Goal: Task Accomplishment & Management: Manage account settings

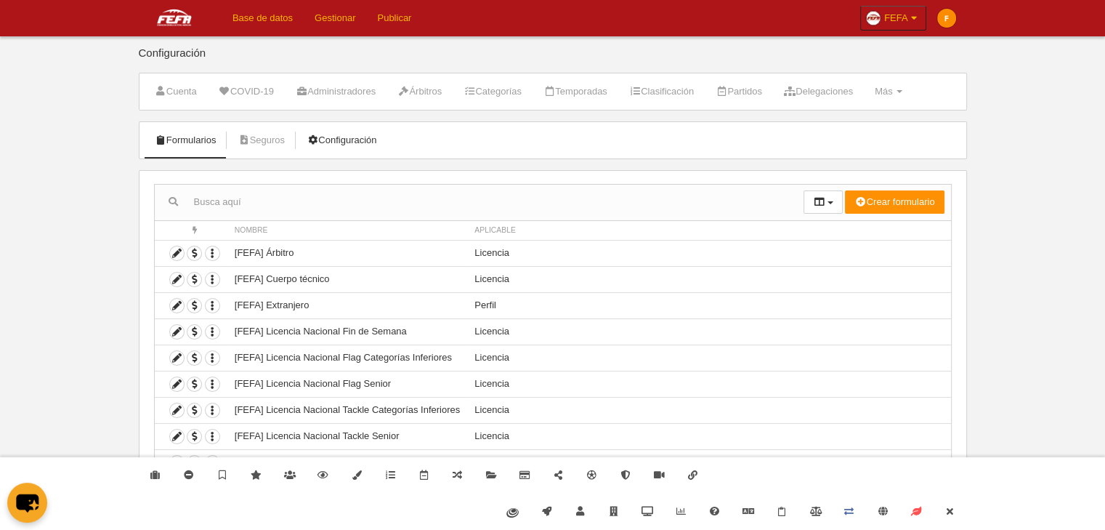
click at [338, 145] on link "Configuración" at bounding box center [342, 140] width 86 height 22
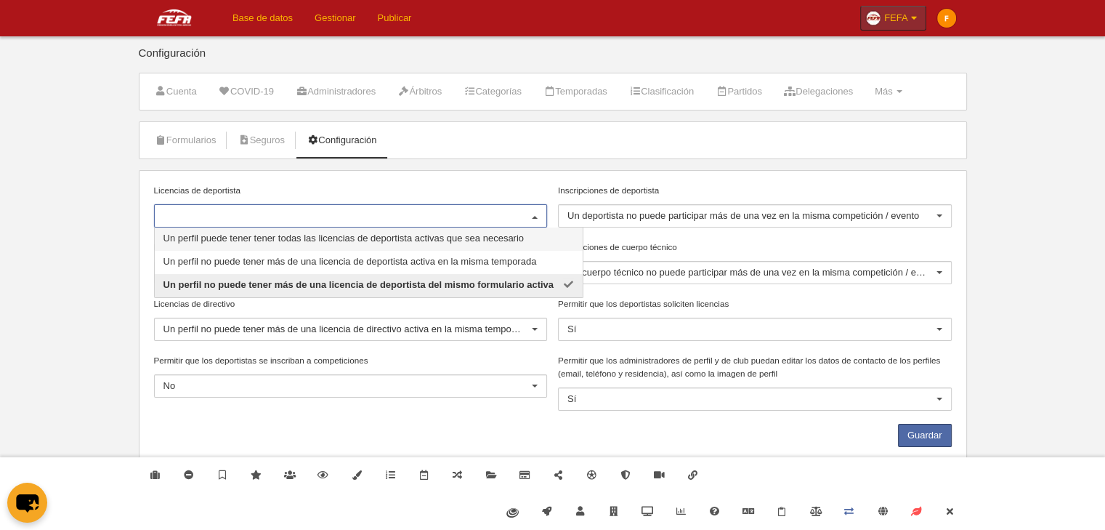
click at [882, 20] on link "FEFA" at bounding box center [893, 18] width 66 height 25
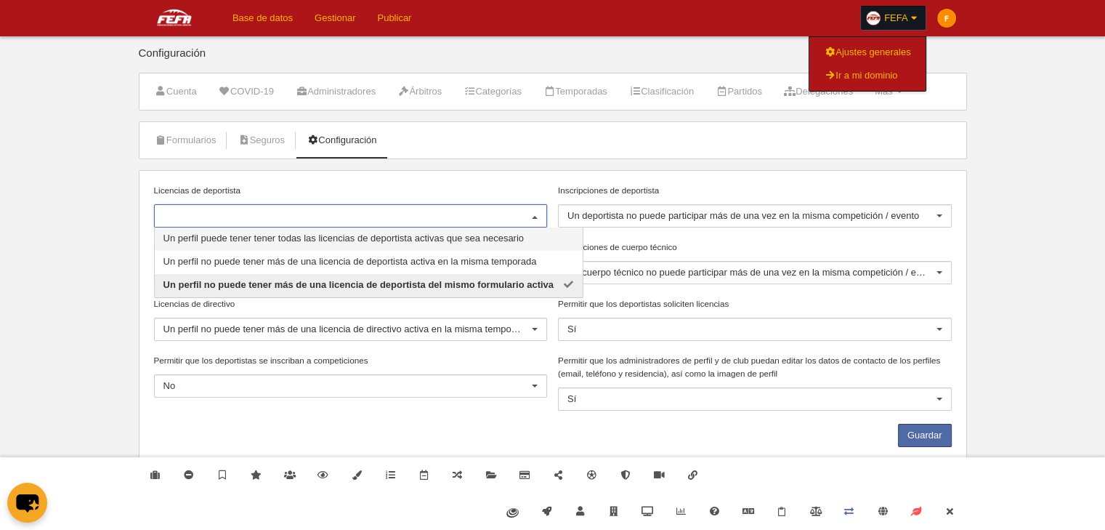
click at [187, 206] on div at bounding box center [351, 215] width 394 height 23
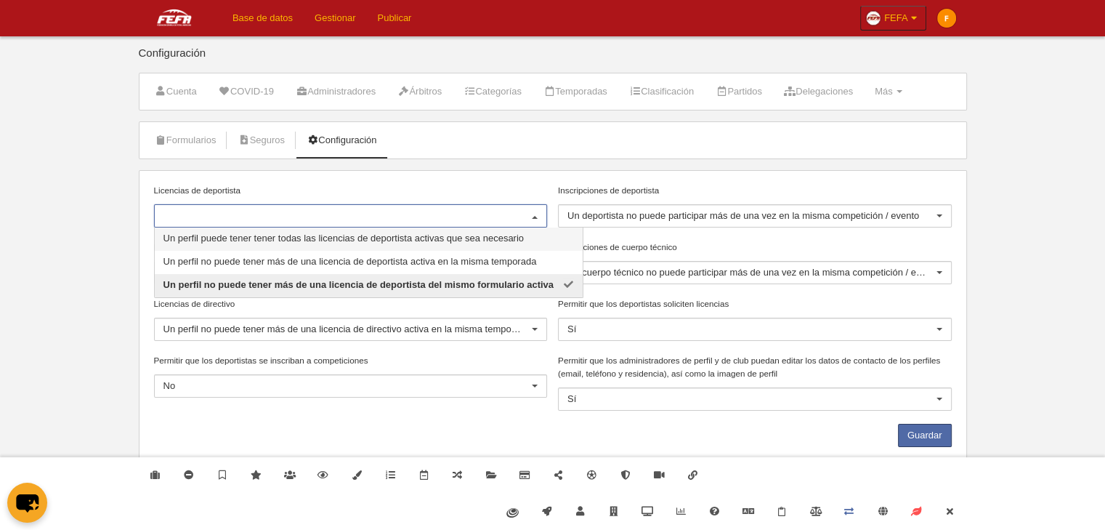
click at [215, 238] on span "Un perfil puede tener tener todas las licencias de deportista activas que sea n…" at bounding box center [343, 237] width 360 height 11
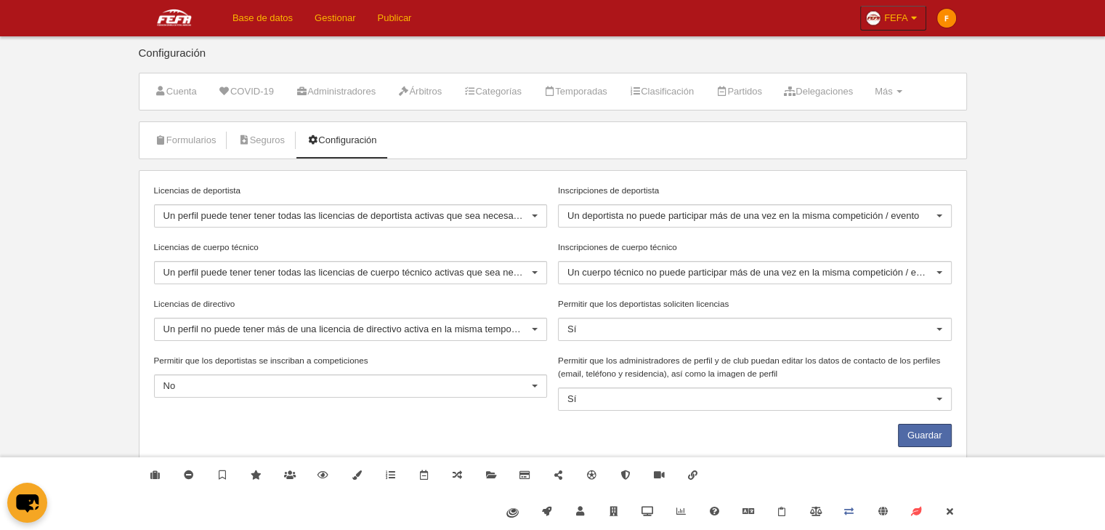
click at [381, 224] on div "Un perfil puede tener tener todas las licencias de deportista activas que sea n…" at bounding box center [351, 215] width 394 height 23
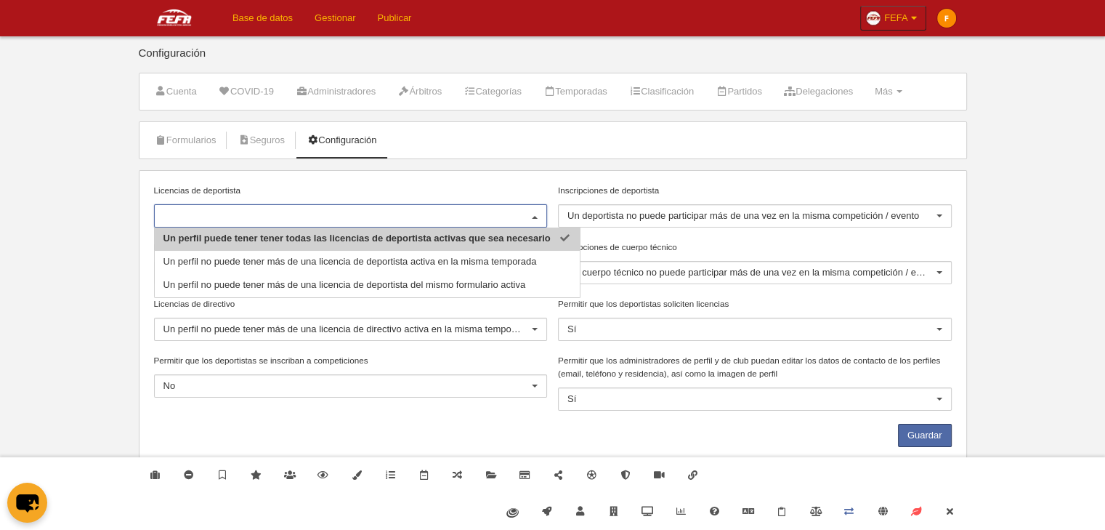
click at [395, 175] on div "Licencias de deportista Un perfil puede tener tener todas las licencias de depo…" at bounding box center [553, 318] width 828 height 297
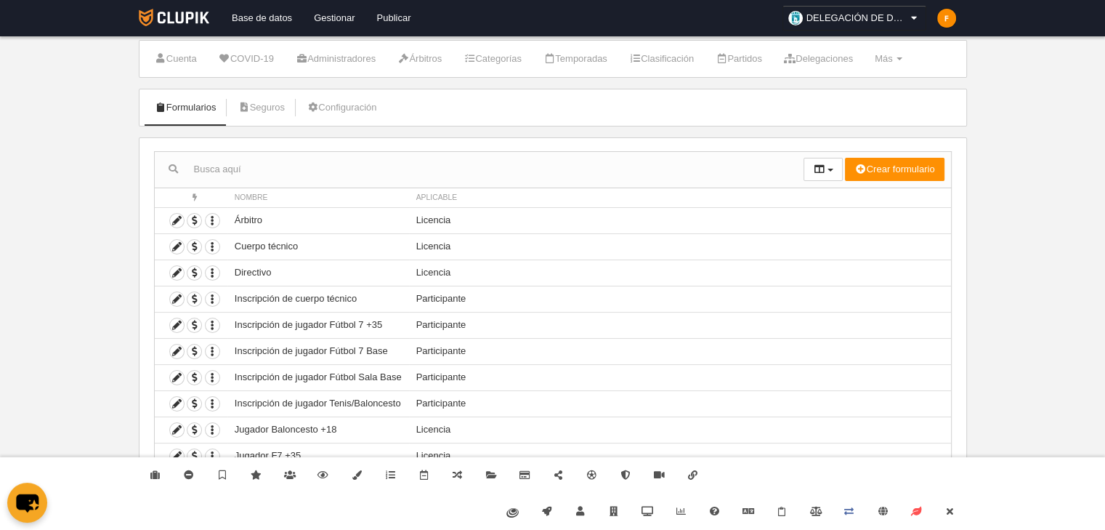
scroll to position [46, 0]
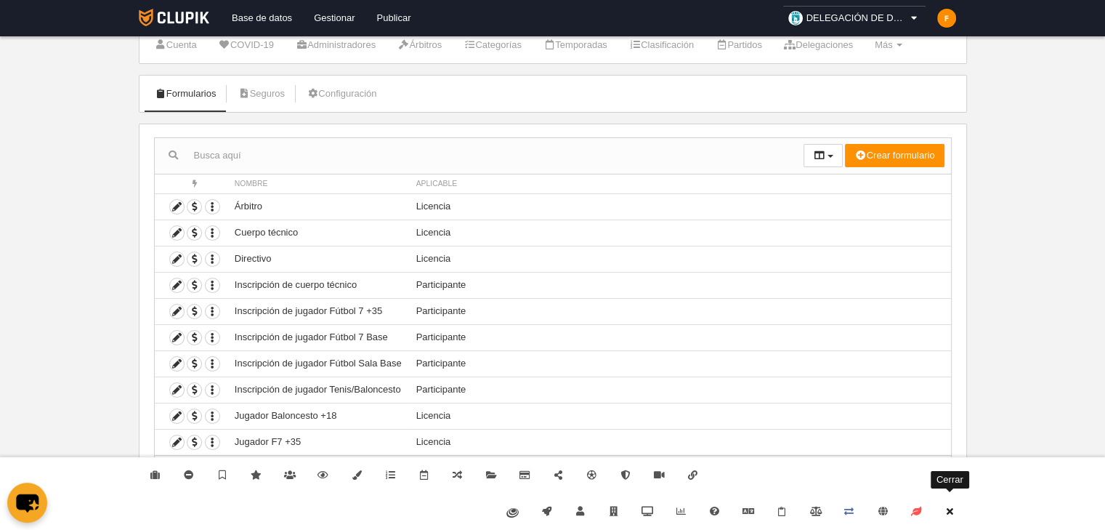
click at [956, 514] on link "Cerrar" at bounding box center [949, 511] width 33 height 36
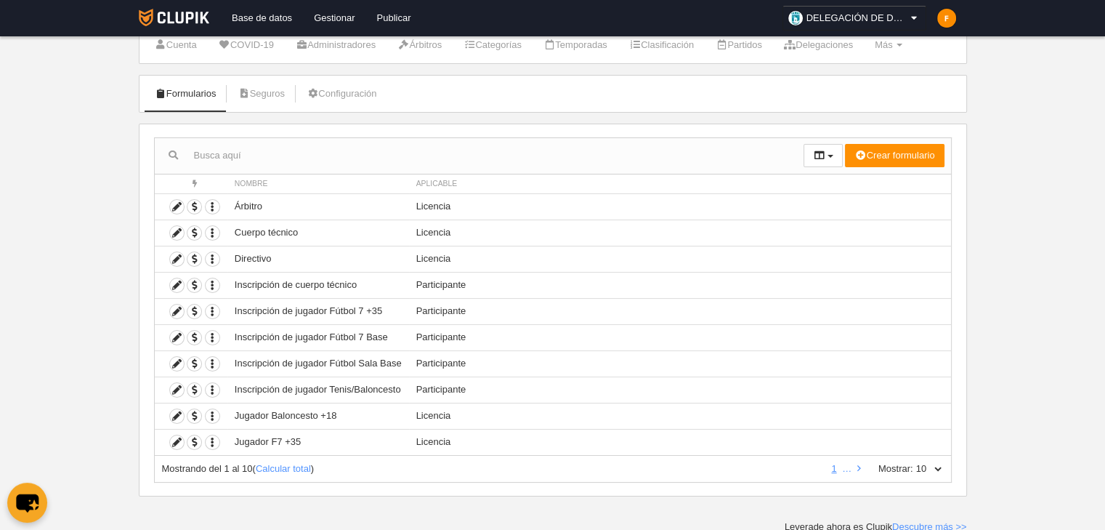
click at [940, 466] on select "10 25 50 100 500" at bounding box center [928, 468] width 31 height 13
select select "500"
click at [913, 462] on select "10 25 50 100 500" at bounding box center [928, 468] width 31 height 13
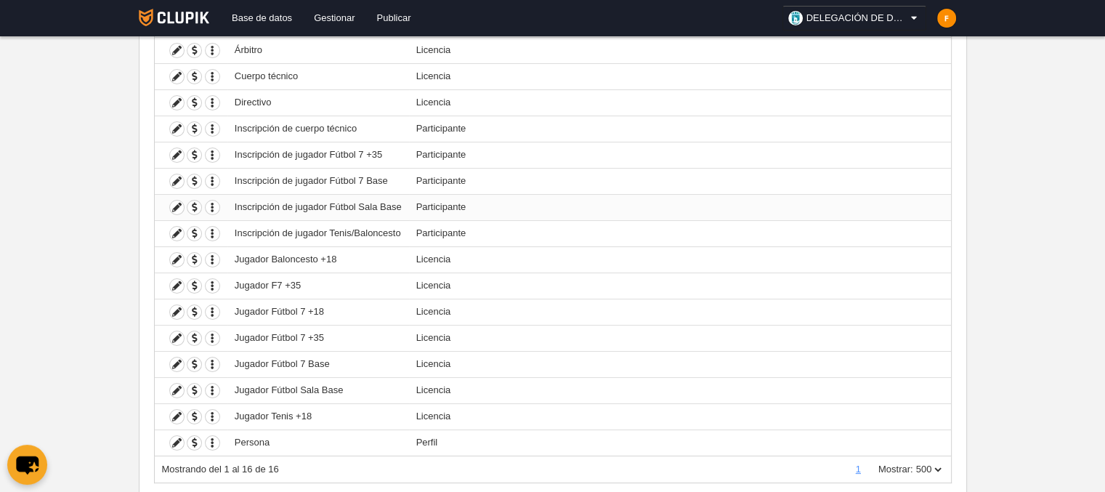
scroll to position [0, 0]
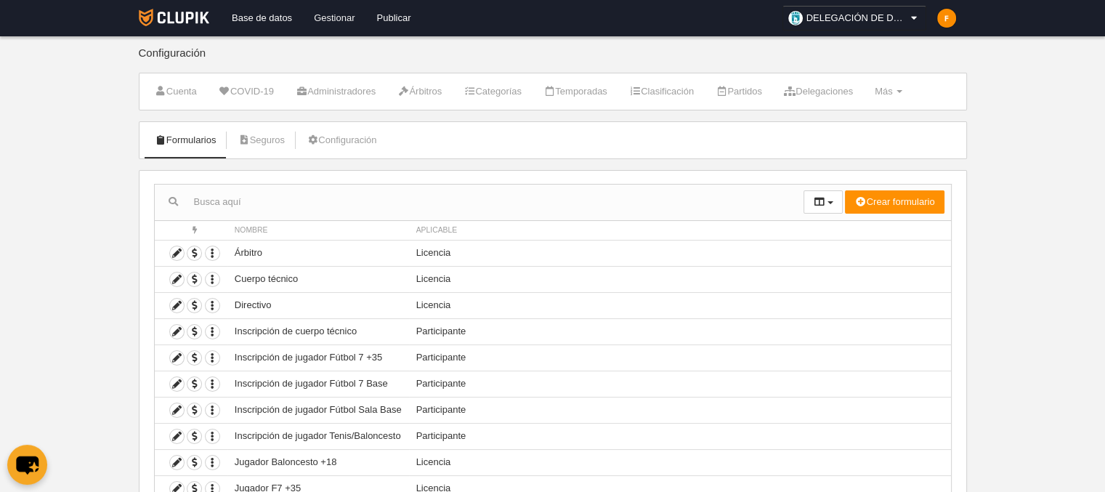
click at [323, 19] on link "Gestionar" at bounding box center [334, 18] width 62 height 36
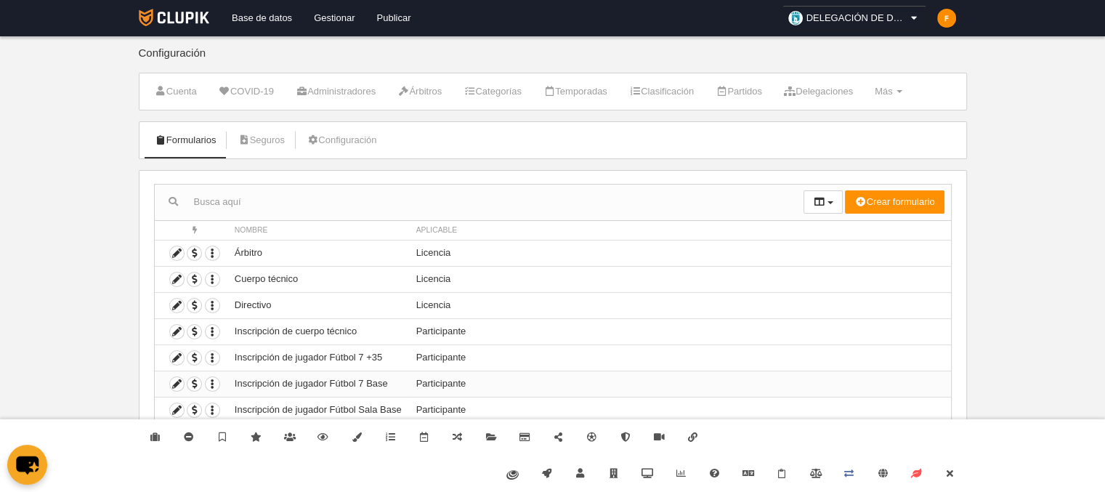
scroll to position [84, 0]
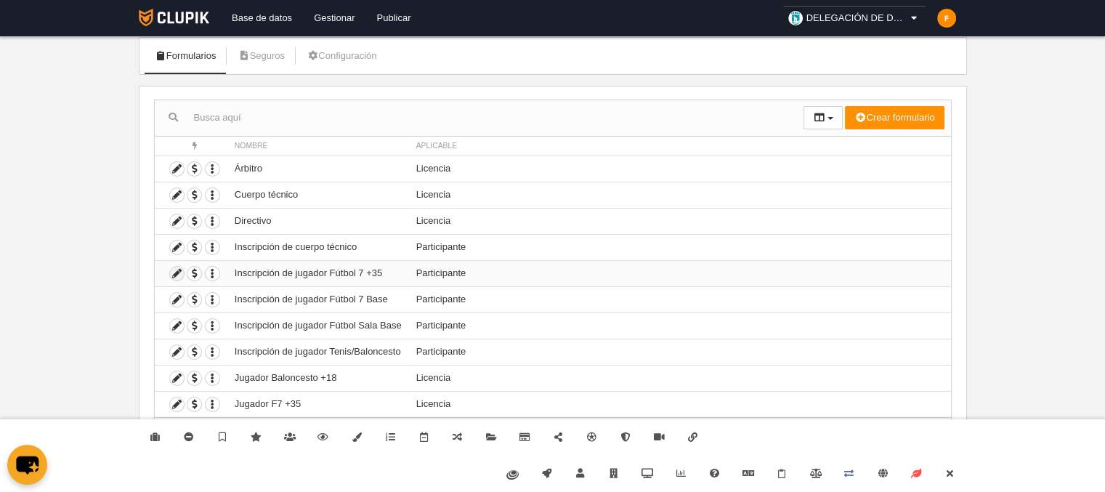
click at [171, 273] on icon at bounding box center [177, 274] width 14 height 14
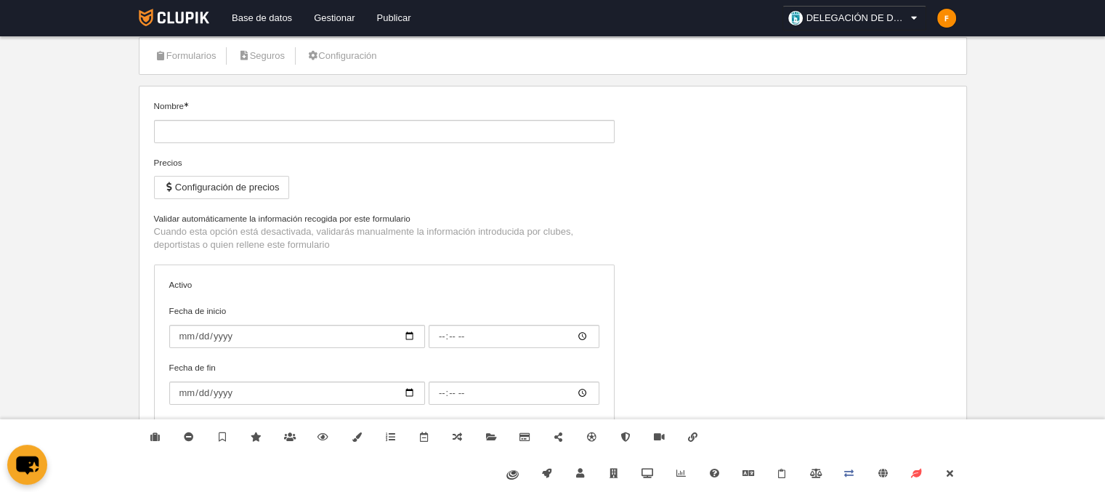
type input "Inscripción de jugador Fútbol 7 +35"
checkbox input "true"
type input "[DATE]"
type input "06:00"
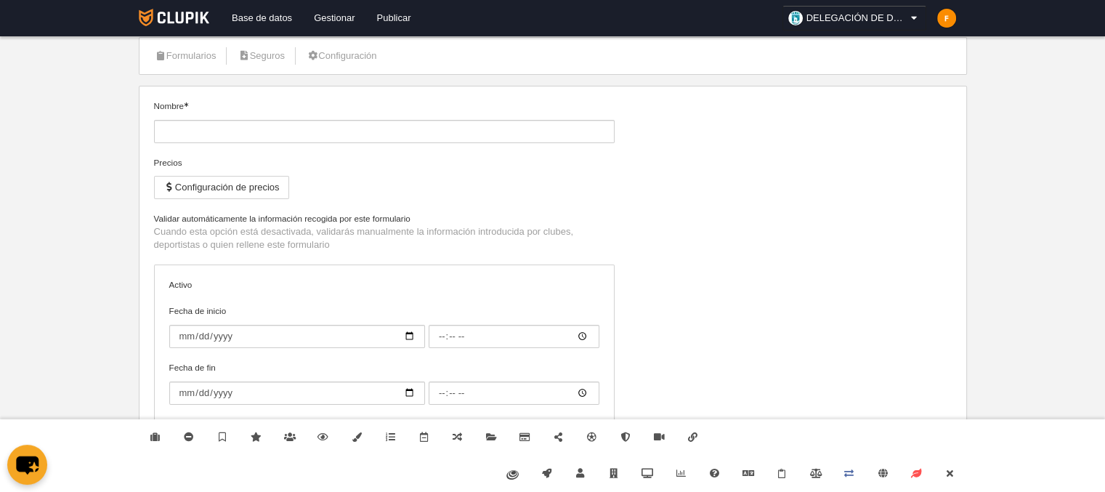
type input "[DATE]"
type input "06:00"
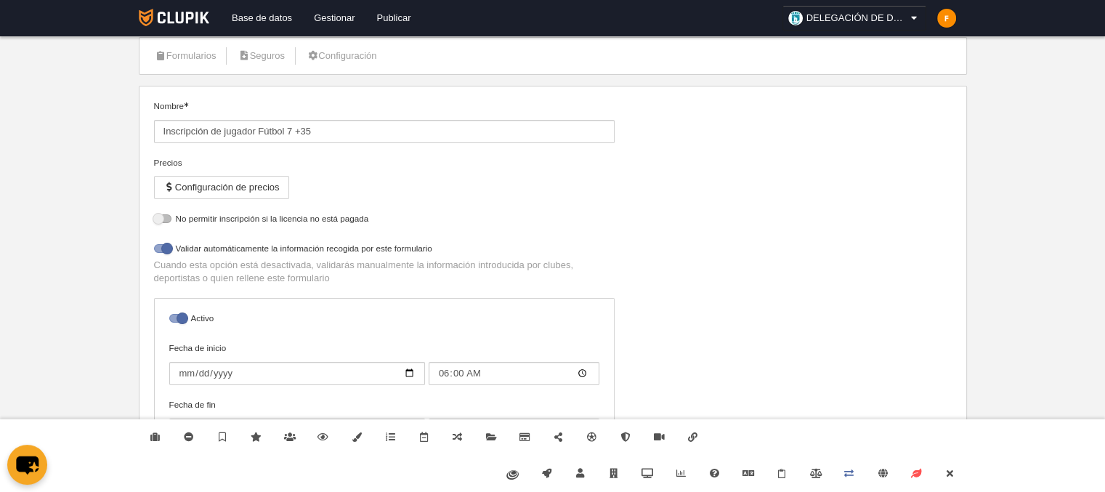
select select "selected"
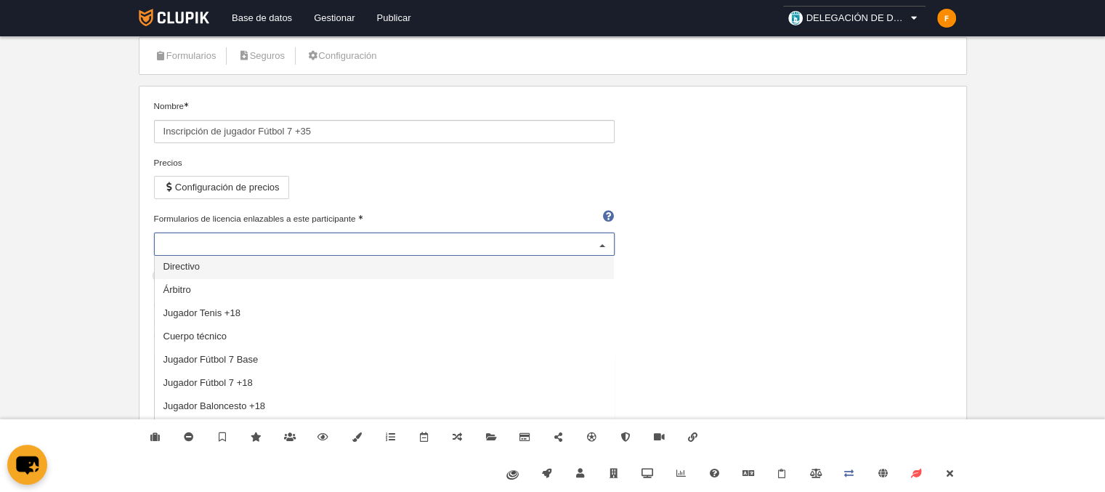
click at [225, 242] on div "Jugador F7 +35" at bounding box center [384, 243] width 461 height 23
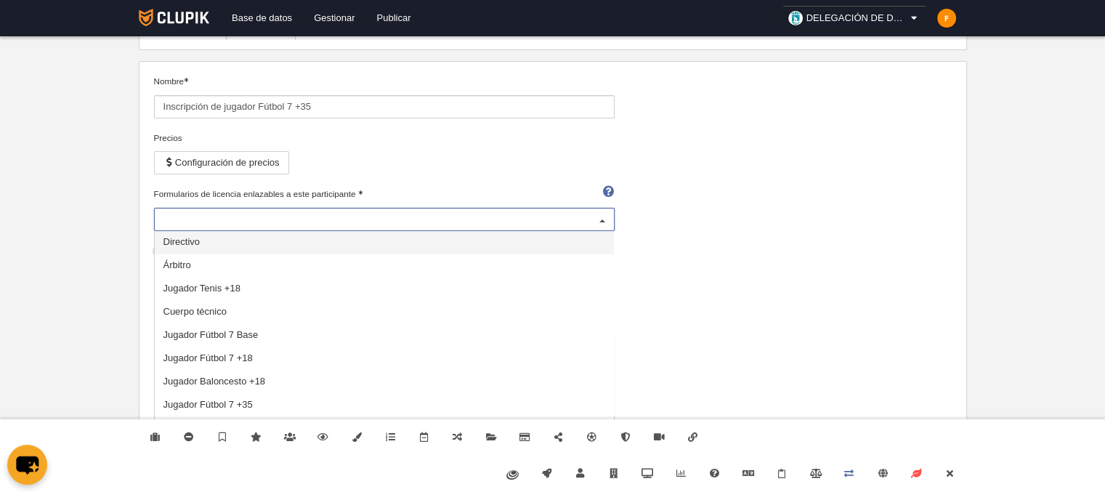
scroll to position [84, 0]
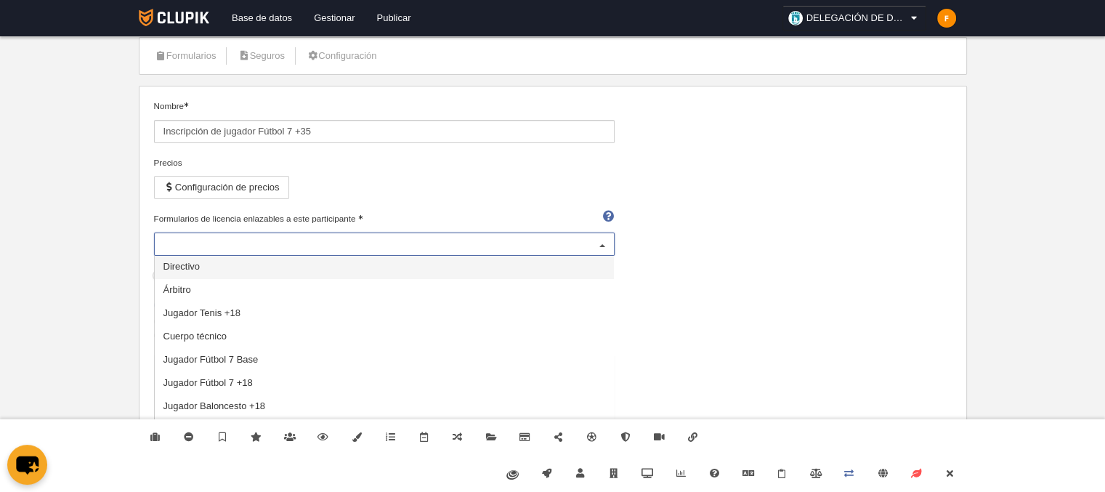
click at [692, 191] on div "Nombre Inscripción de jugador Fútbol 7 +35 Precios Configuración de precios For…" at bounding box center [552, 325] width 808 height 450
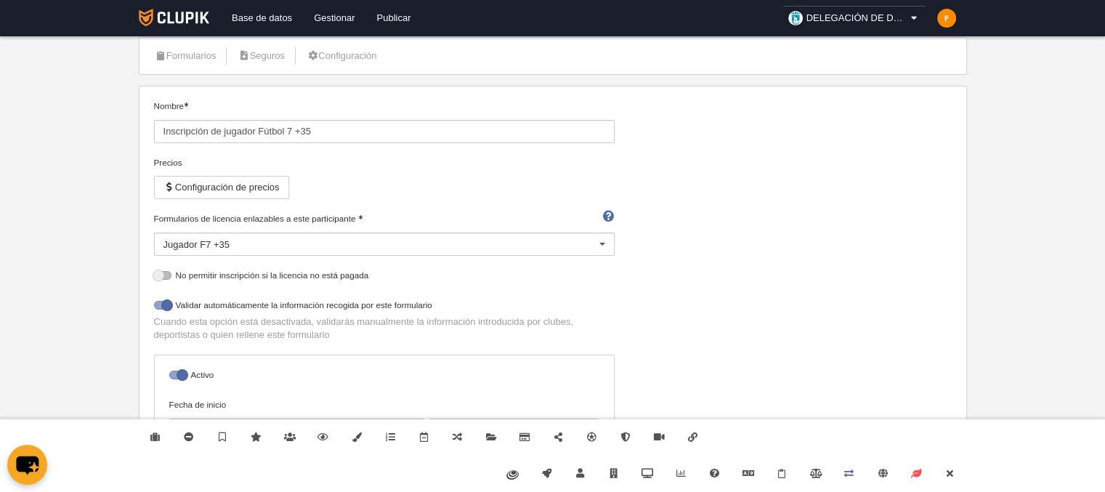
click at [603, 245] on div at bounding box center [602, 244] width 23 height 23
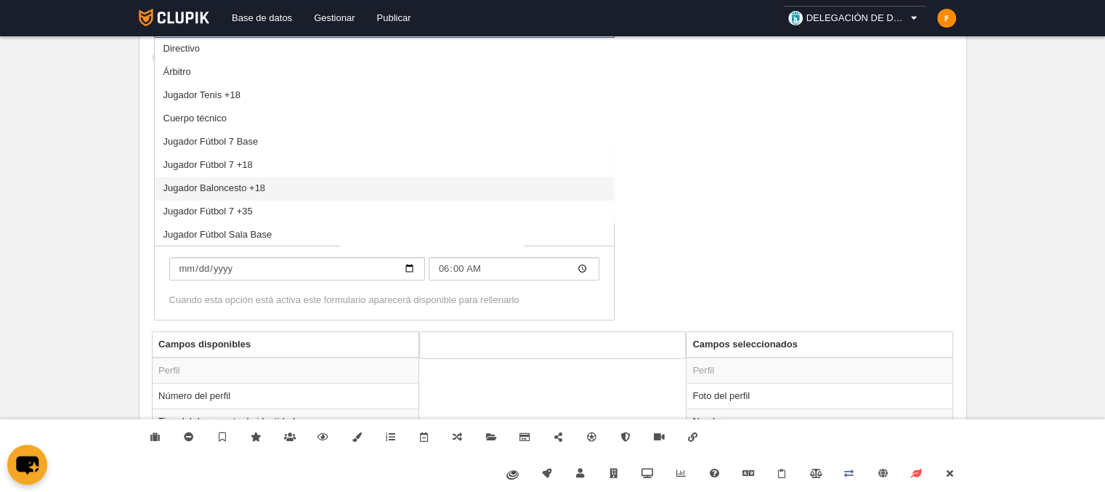
scroll to position [24, 0]
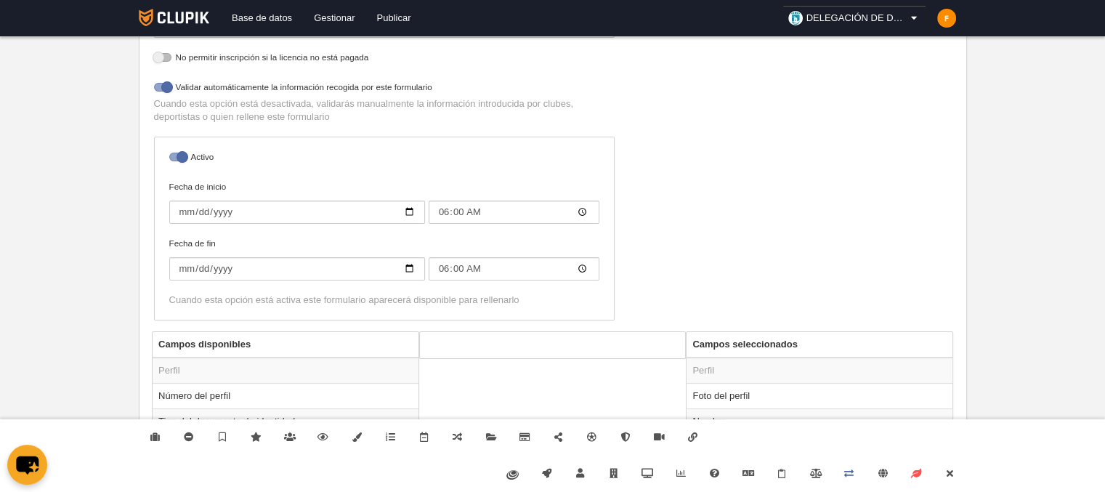
click at [687, 208] on div "Nombre Inscripción de jugador Fútbol 7 +35 Precios Configuración de precios For…" at bounding box center [552, 107] width 808 height 450
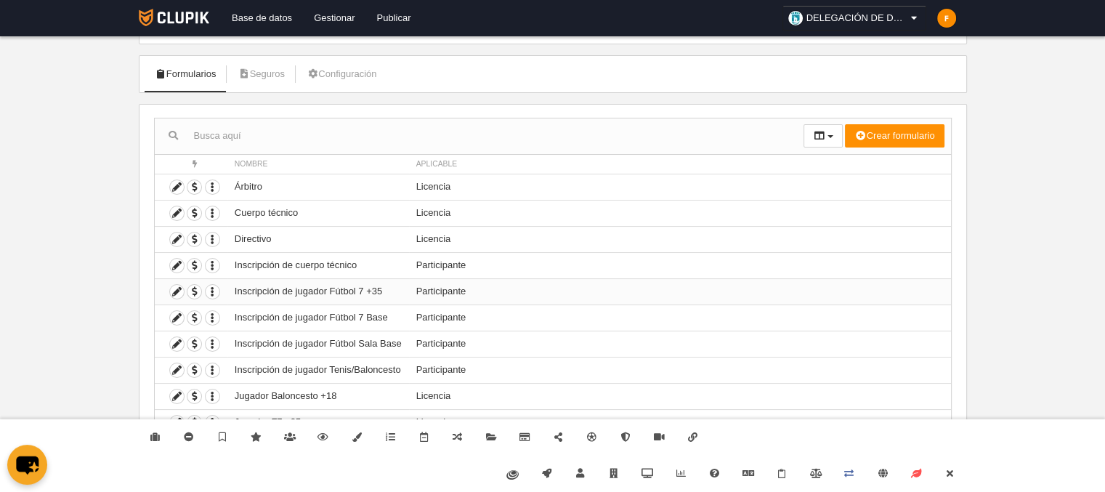
scroll to position [84, 0]
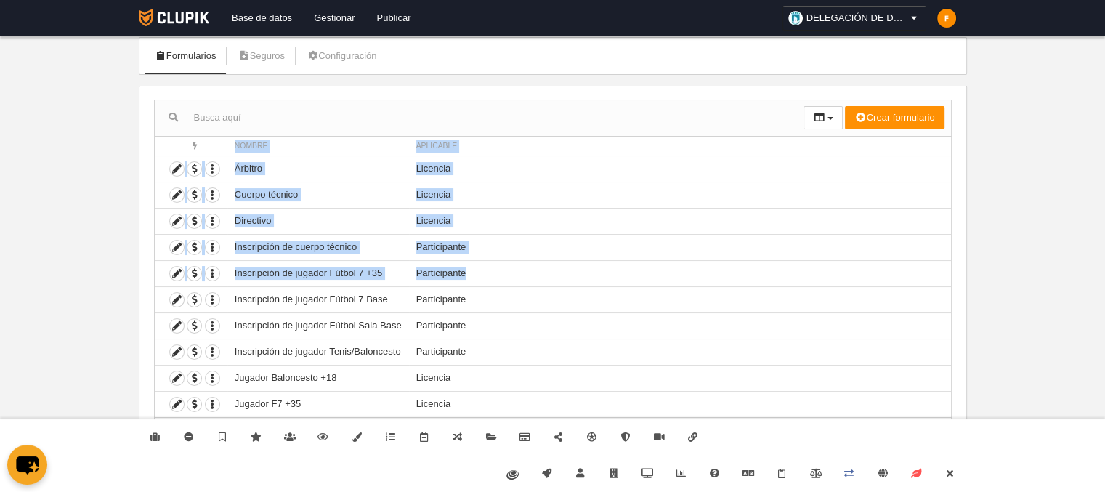
drag, startPoint x: 484, startPoint y: 272, endPoint x: 137, endPoint y: 278, distance: 348.0
click at [137, 278] on main "Configuración Cuenta COVID-19 Administradores Árbitros Categorías Temporadas Cl…" at bounding box center [552, 206] width 839 height 580
click at [155, 275] on td "Duplicar formulario Borrar formulario" at bounding box center [191, 273] width 73 height 26
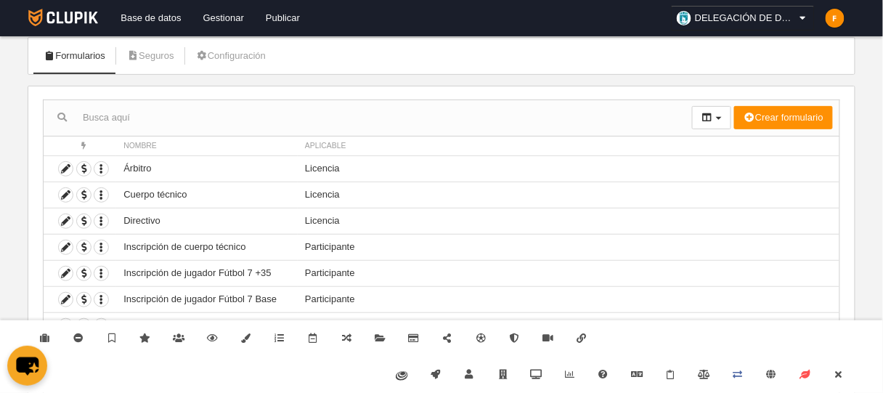
drag, startPoint x: 922, startPoint y: 0, endPoint x: 39, endPoint y: 223, distance: 911.0
click at [39, 223] on div "Acciones Nombre Aplicable Crear formulario Perfil Licencia Participante Accione…" at bounding box center [442, 272] width 828 height 373
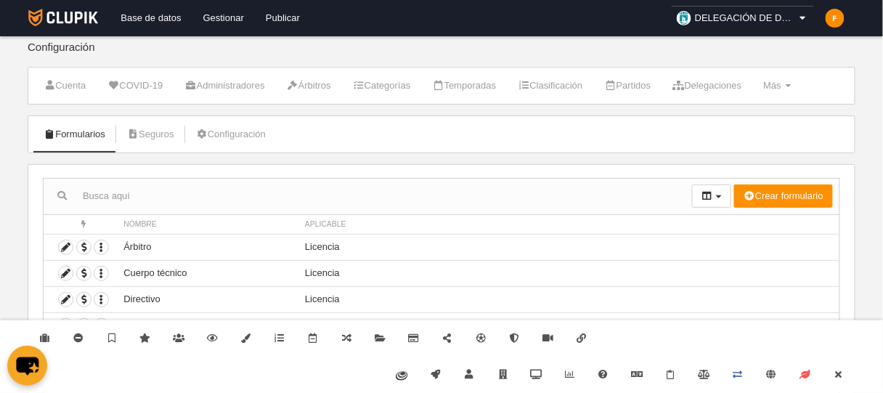
scroll to position [0, 0]
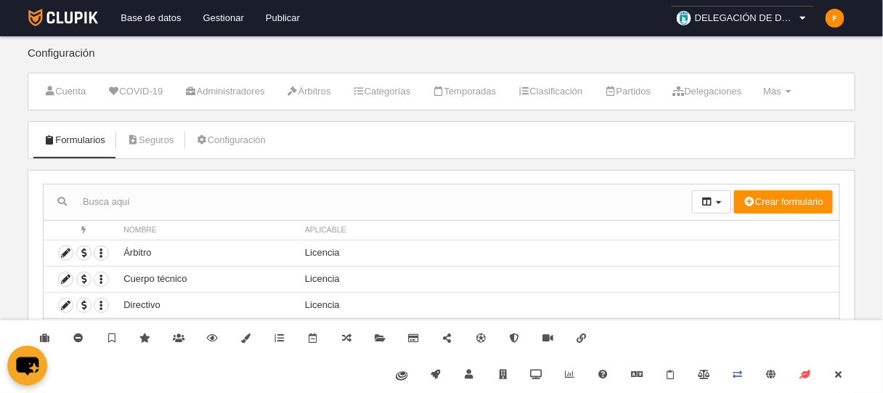
click at [737, 11] on span "DELEGACIÓN DE DEPORTES AYUNTAMIENTO DE [GEOGRAPHIC_DATA]" at bounding box center [746, 18] width 102 height 15
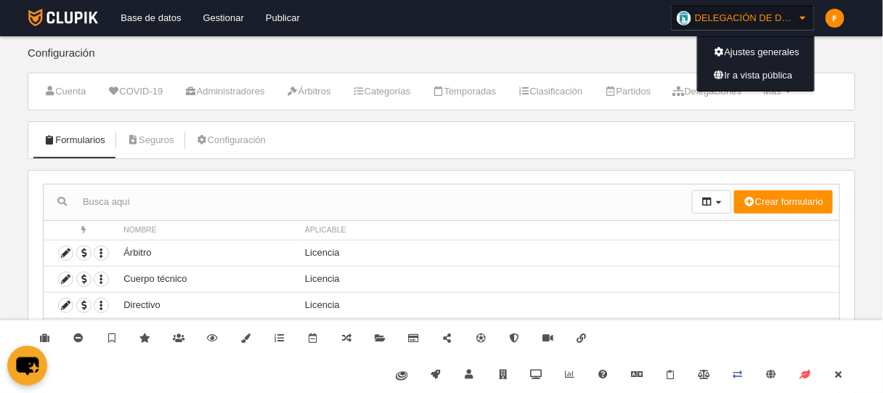
click at [711, 20] on span "DELEGACIÓN DE DEPORTES AYUNTAMIENTO DE [GEOGRAPHIC_DATA]" at bounding box center [746, 18] width 102 height 15
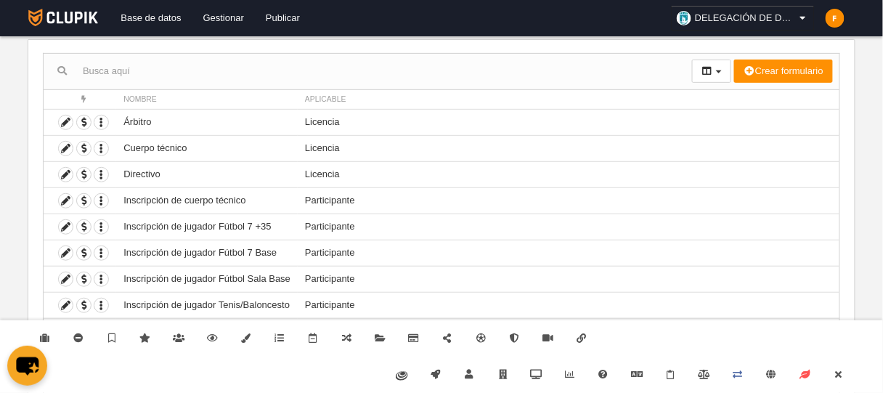
scroll to position [174, 0]
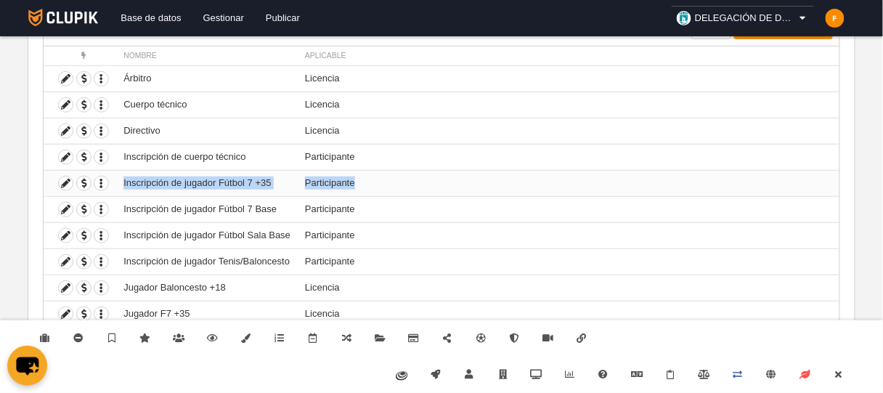
drag, startPoint x: 357, startPoint y: 186, endPoint x: 120, endPoint y: 186, distance: 237.5
click at [120, 186] on tr "Duplicar formulario [PERSON_NAME] formulario Inscripción de jugador Fútbol 7 +3…" at bounding box center [442, 183] width 796 height 26
click at [67, 182] on icon at bounding box center [66, 184] width 14 height 14
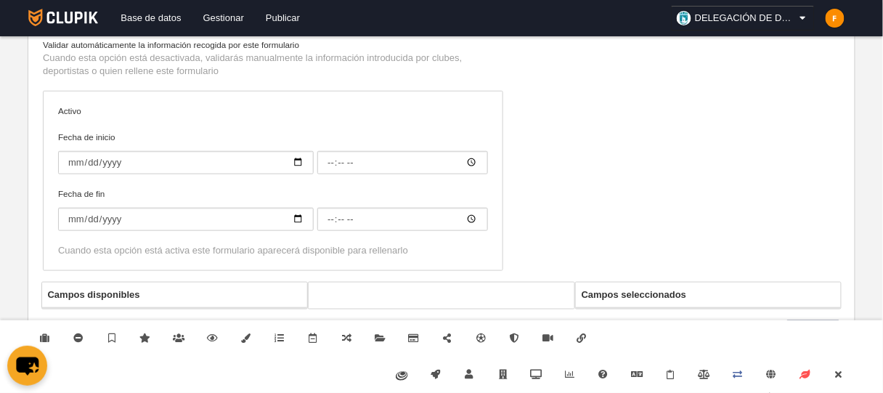
type input "Inscripción de jugador Fútbol 7 +35"
checkbox input "true"
type input "[DATE]"
type input "06:00"
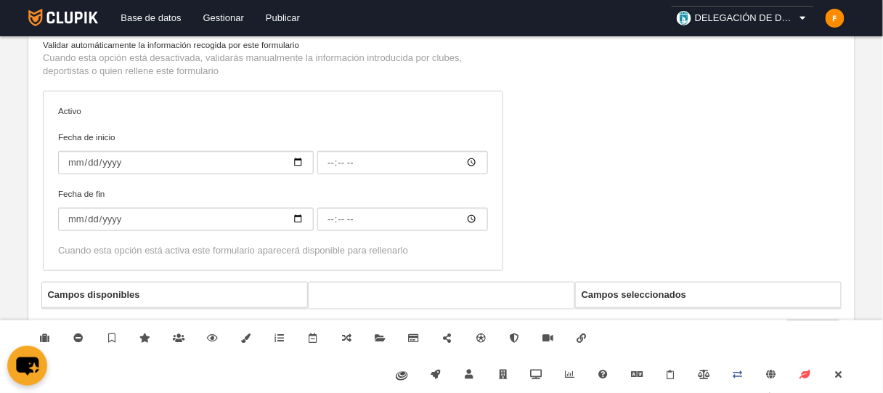
type input "[DATE]"
type input "06:00"
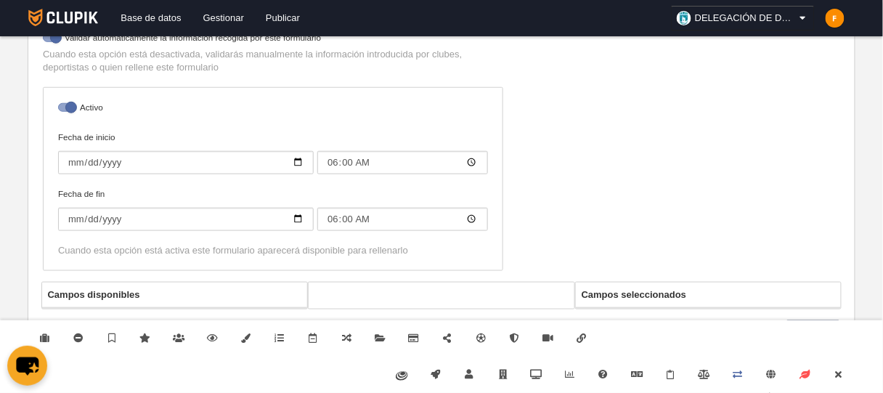
select select "selected"
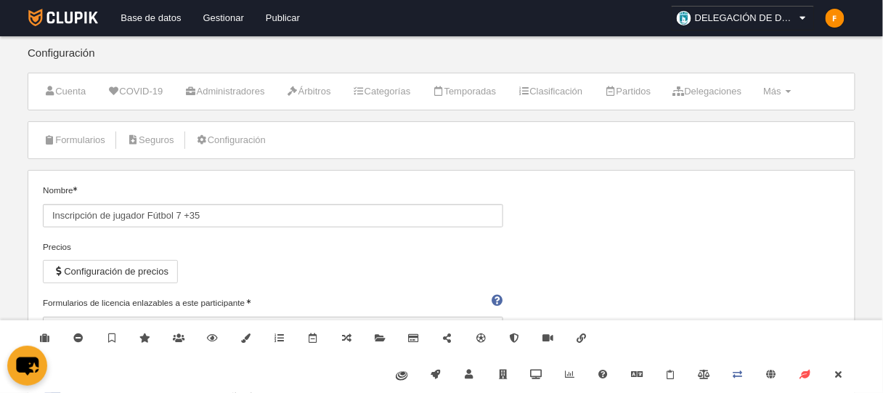
scroll to position [116, 0]
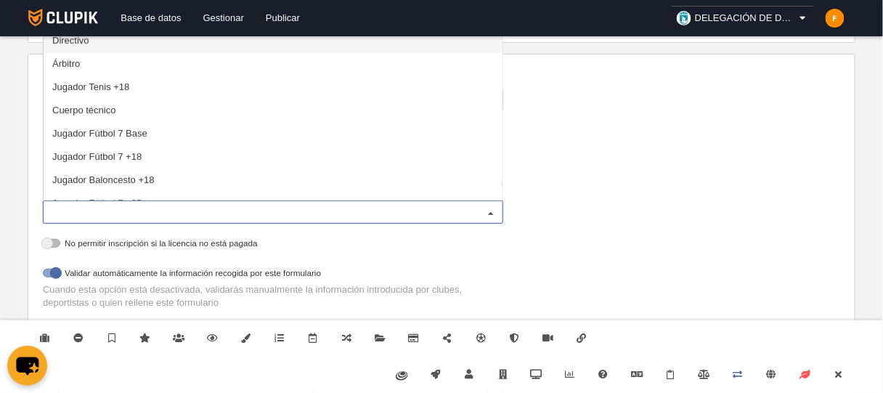
click at [72, 206] on div "Jugador F7 +35" at bounding box center [273, 211] width 461 height 23
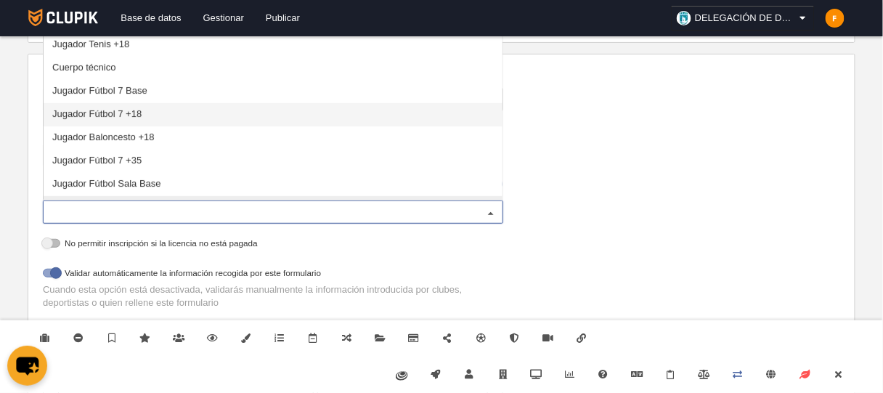
scroll to position [62, 0]
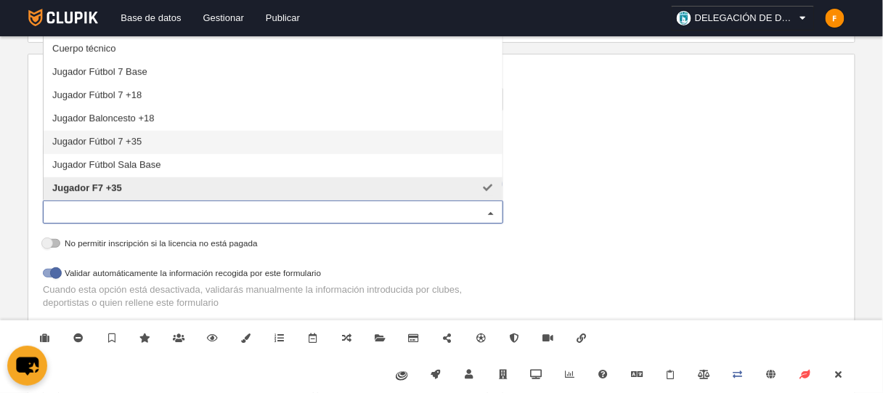
click at [135, 141] on span "Jugador Fútbol 7 +35" at bounding box center [96, 141] width 89 height 11
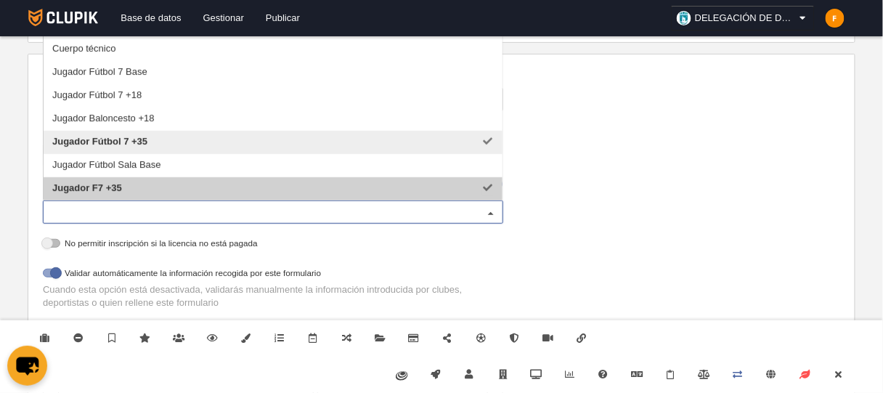
click at [184, 190] on span "Jugador F7 +35" at bounding box center [273, 188] width 459 height 23
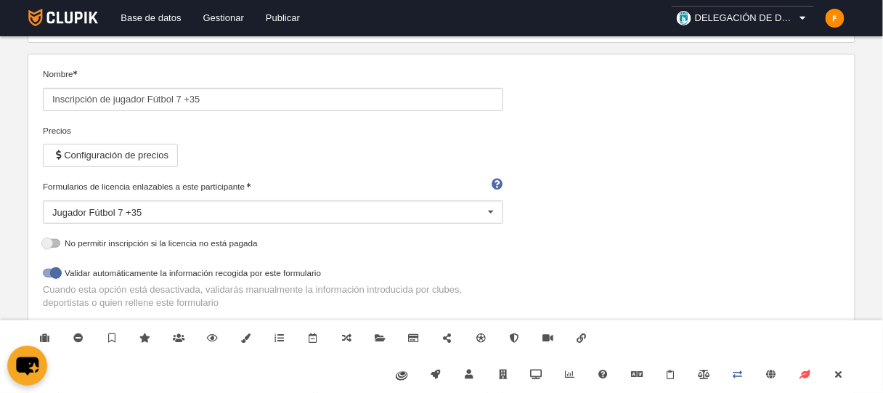
click at [652, 175] on div "Nombre Inscripción de jugador Fútbol 7 +35 Precios Configuración de precios For…" at bounding box center [442, 293] width 808 height 450
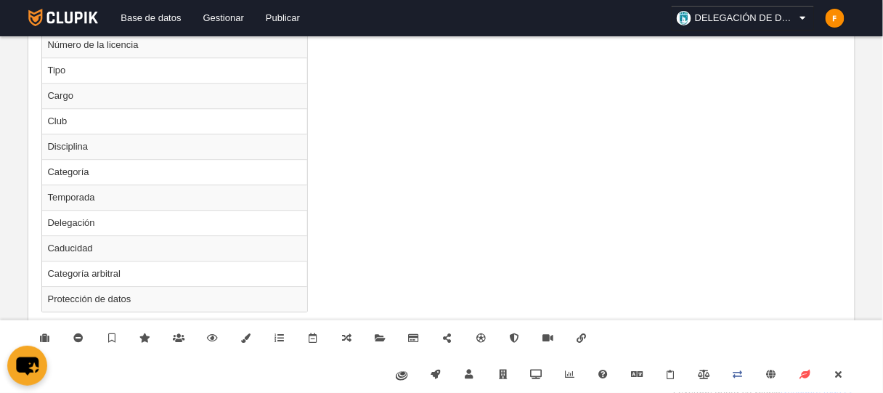
scroll to position [961, 0]
click at [837, 372] on icon at bounding box center [839, 374] width 12 height 9
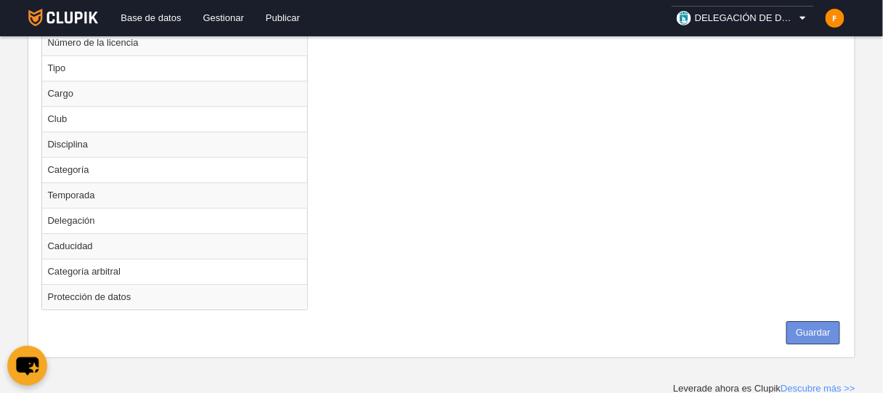
click at [816, 330] on button "Guardar" at bounding box center [814, 332] width 54 height 23
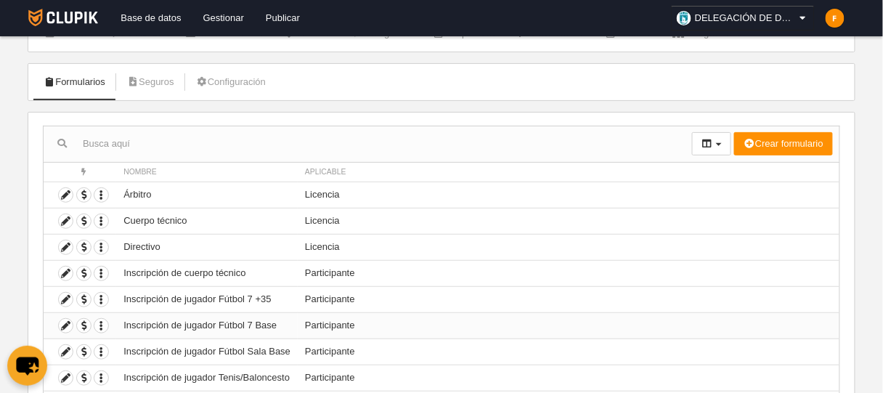
scroll to position [185, 0]
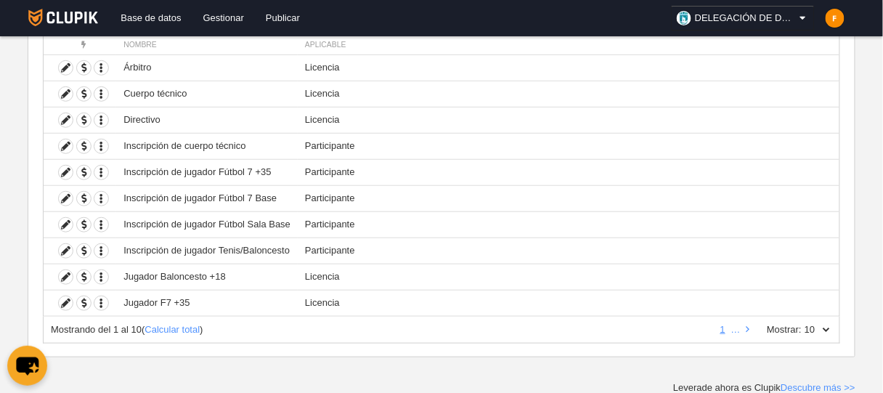
click at [824, 328] on select "10 25 50 100 500" at bounding box center [817, 329] width 31 height 13
select select "500"
click at [802, 323] on select "10 25 50 100 500" at bounding box center [817, 329] width 31 height 13
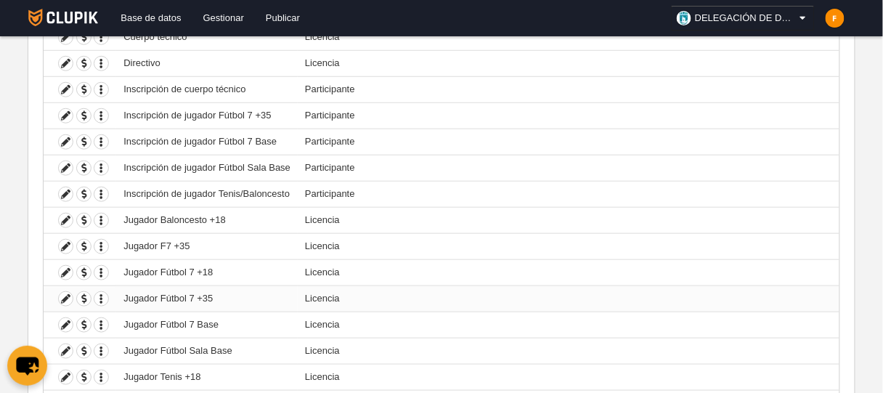
scroll to position [225, 0]
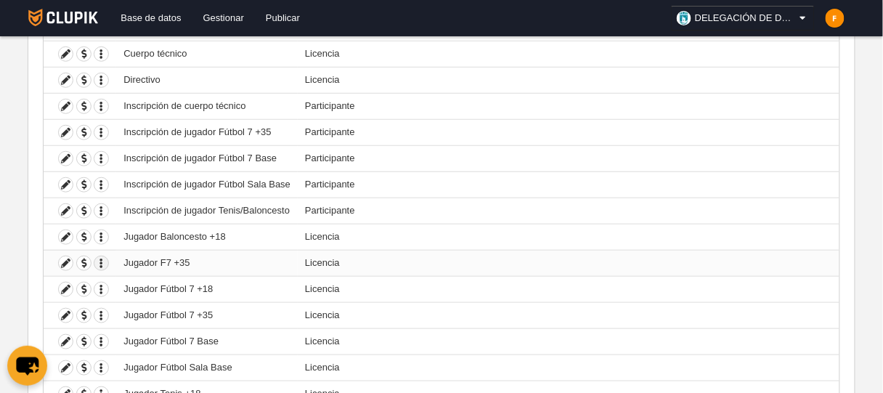
click at [98, 263] on icon "button" at bounding box center [101, 263] width 14 height 14
drag, startPoint x: 155, startPoint y: 261, endPoint x: 191, endPoint y: 259, distance: 36.3
click at [191, 259] on td "Jugador F7 +35" at bounding box center [207, 263] width 182 height 26
click at [194, 259] on td "Jugador F7 +35" at bounding box center [207, 263] width 182 height 26
drag, startPoint x: 194, startPoint y: 259, endPoint x: 108, endPoint y: 263, distance: 85.8
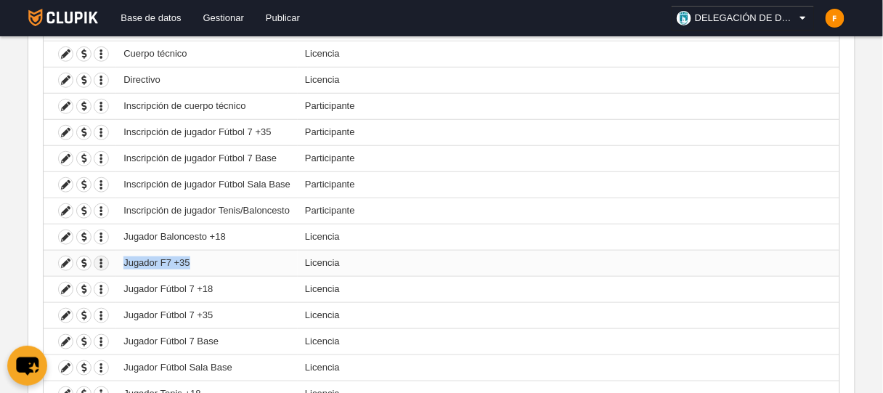
click at [108, 263] on tr "Duplicar formulario Borrar formulario Jugador F7 +35 Licencia" at bounding box center [442, 263] width 796 height 26
click at [148, 263] on td "Jugador F7 +35" at bounding box center [207, 263] width 182 height 26
click at [149, 263] on td "Jugador F7 +35" at bounding box center [207, 263] width 182 height 26
click at [148, 263] on td "Jugador F7 +35" at bounding box center [207, 263] width 182 height 26
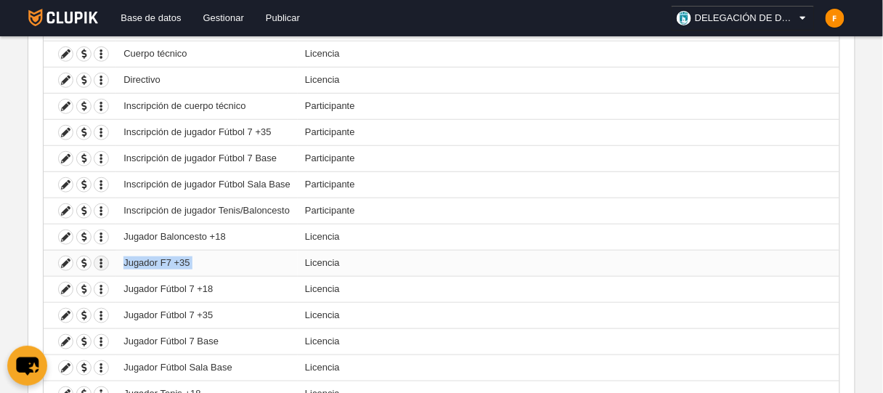
click at [105, 264] on icon "button" at bounding box center [101, 263] width 14 height 14
click at [125, 307] on button "Borrar formulario" at bounding box center [154, 310] width 91 height 13
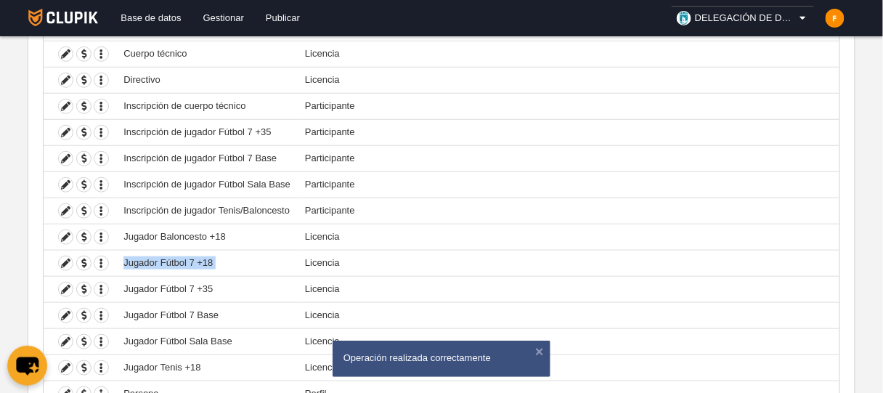
scroll to position [0, 0]
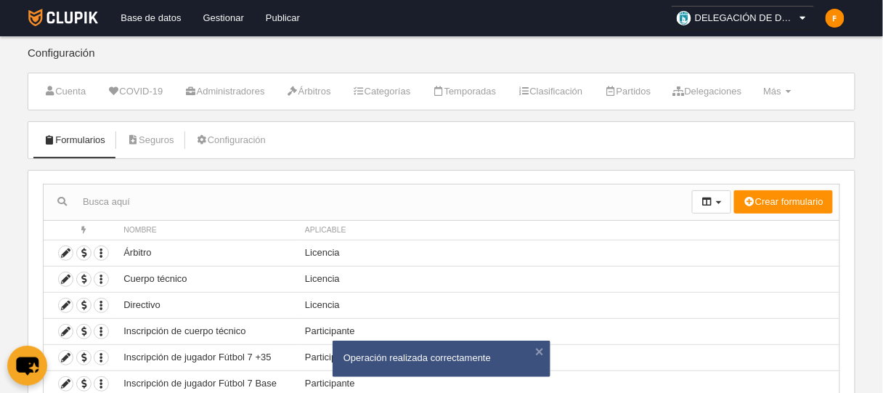
scroll to position [174, 0]
